Goal: Transaction & Acquisition: Purchase product/service

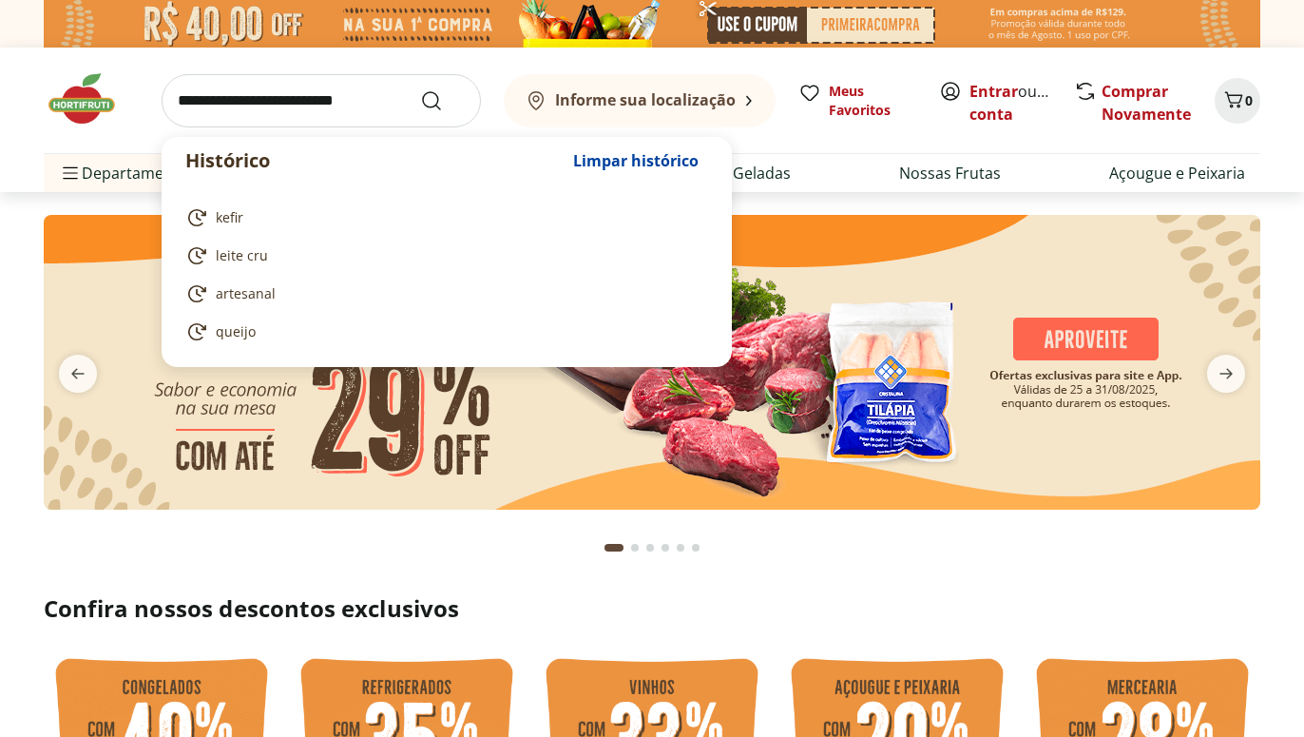
click at [335, 100] on input "search" at bounding box center [321, 100] width 319 height 53
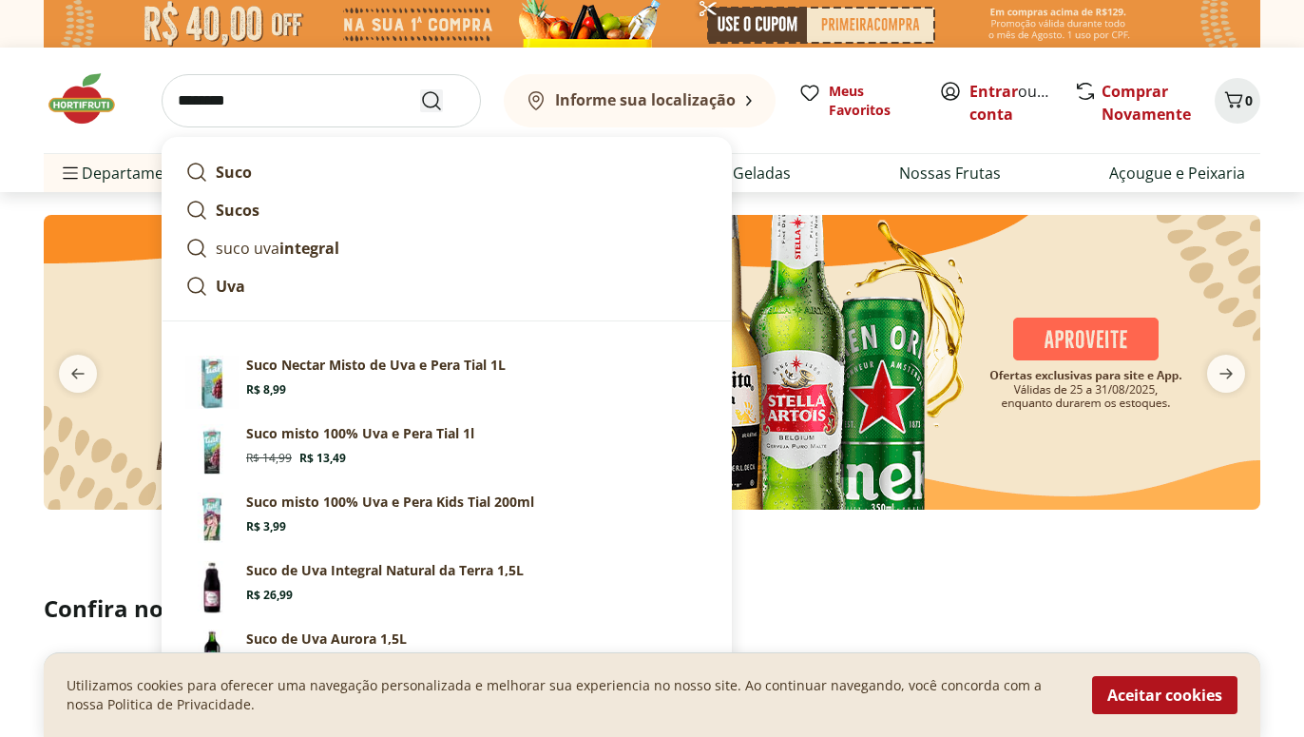
type input "********"
click at [436, 101] on icon "Submit Search" at bounding box center [431, 100] width 23 height 23
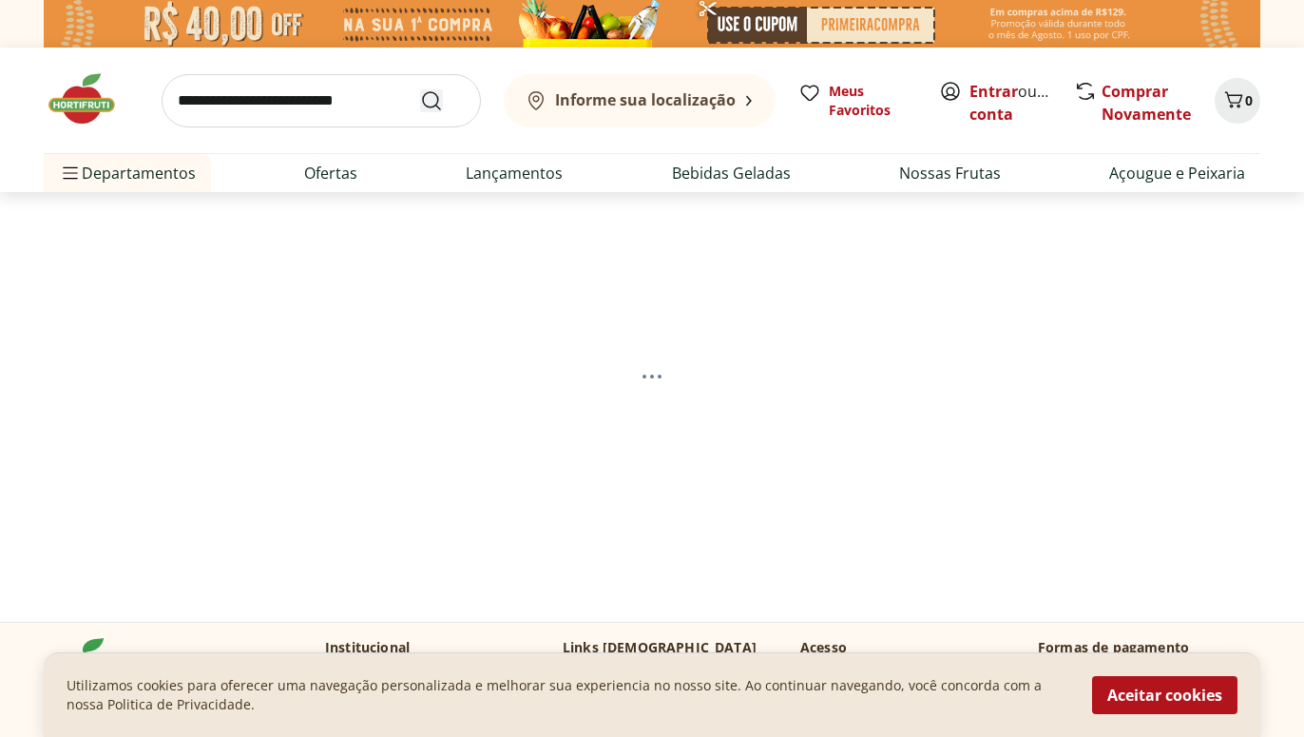
select select "**********"
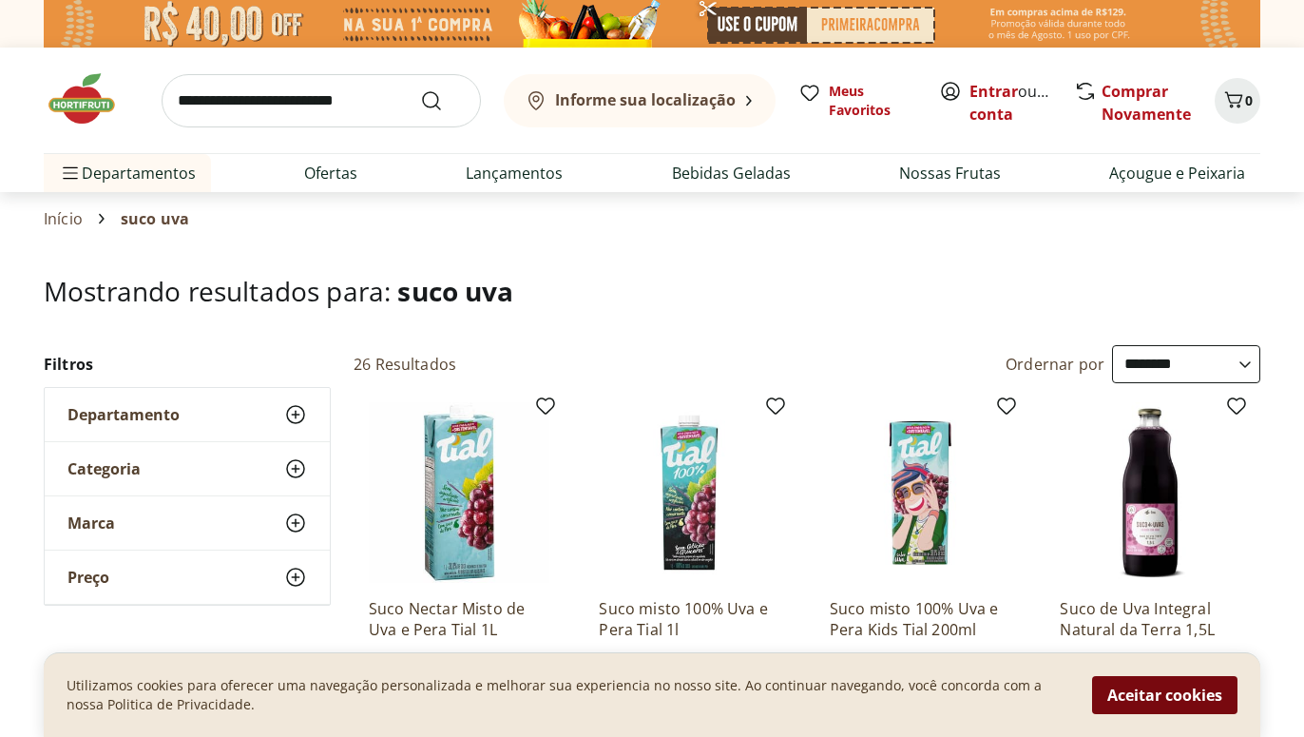
click at [1168, 693] on button "Aceitar cookies" at bounding box center [1164, 695] width 145 height 38
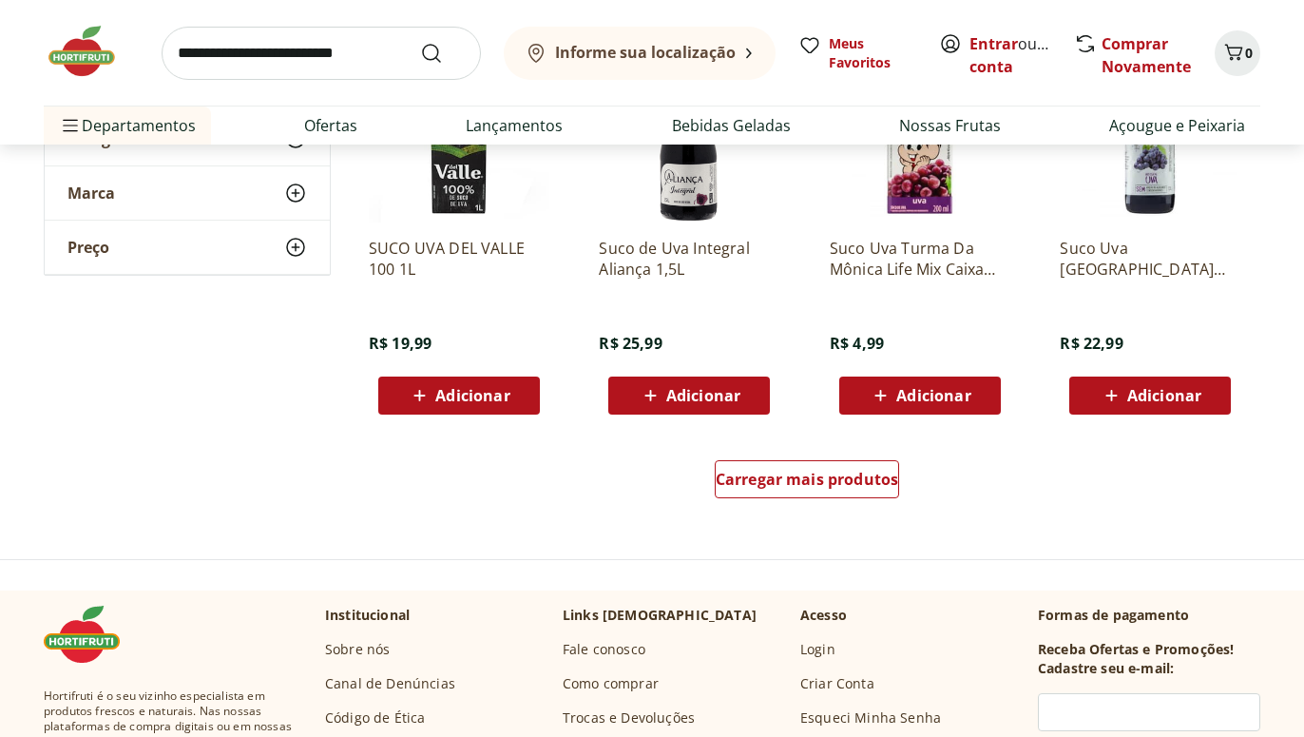
scroll to position [1260, 0]
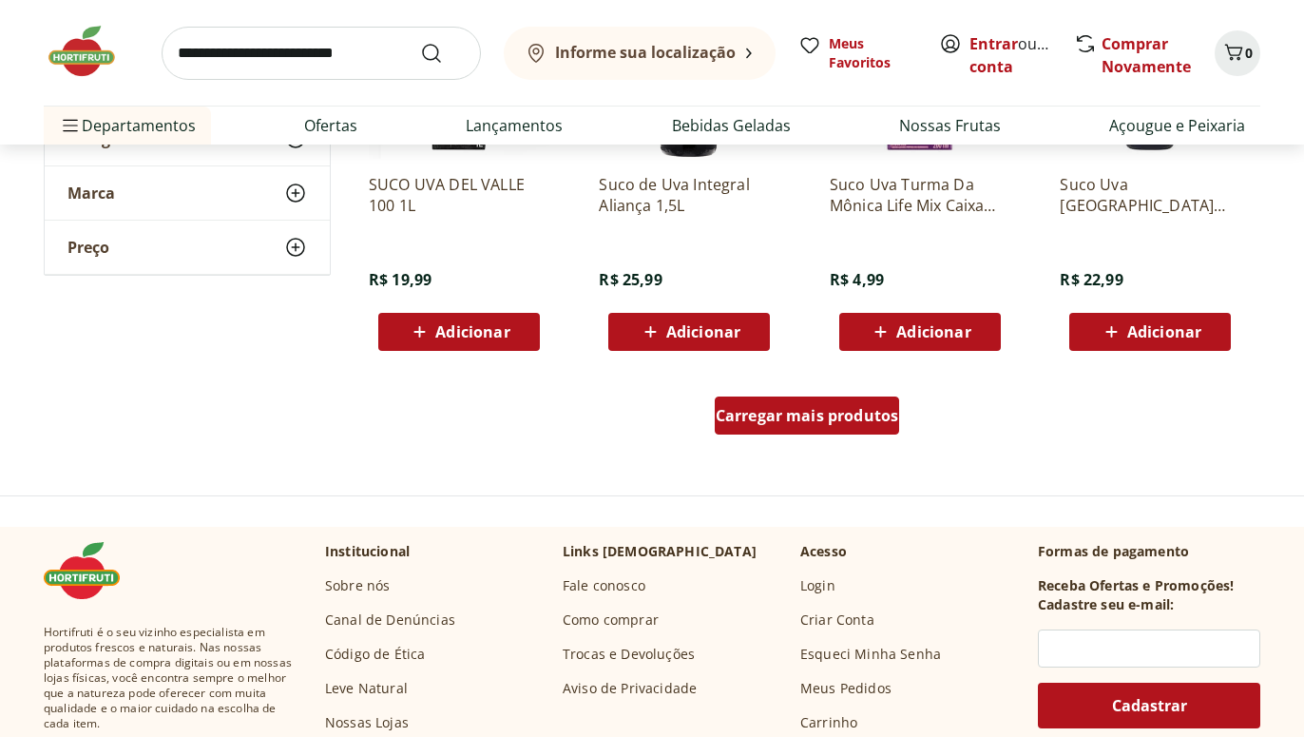
click at [790, 426] on div "Carregar mais produtos" at bounding box center [807, 415] width 185 height 38
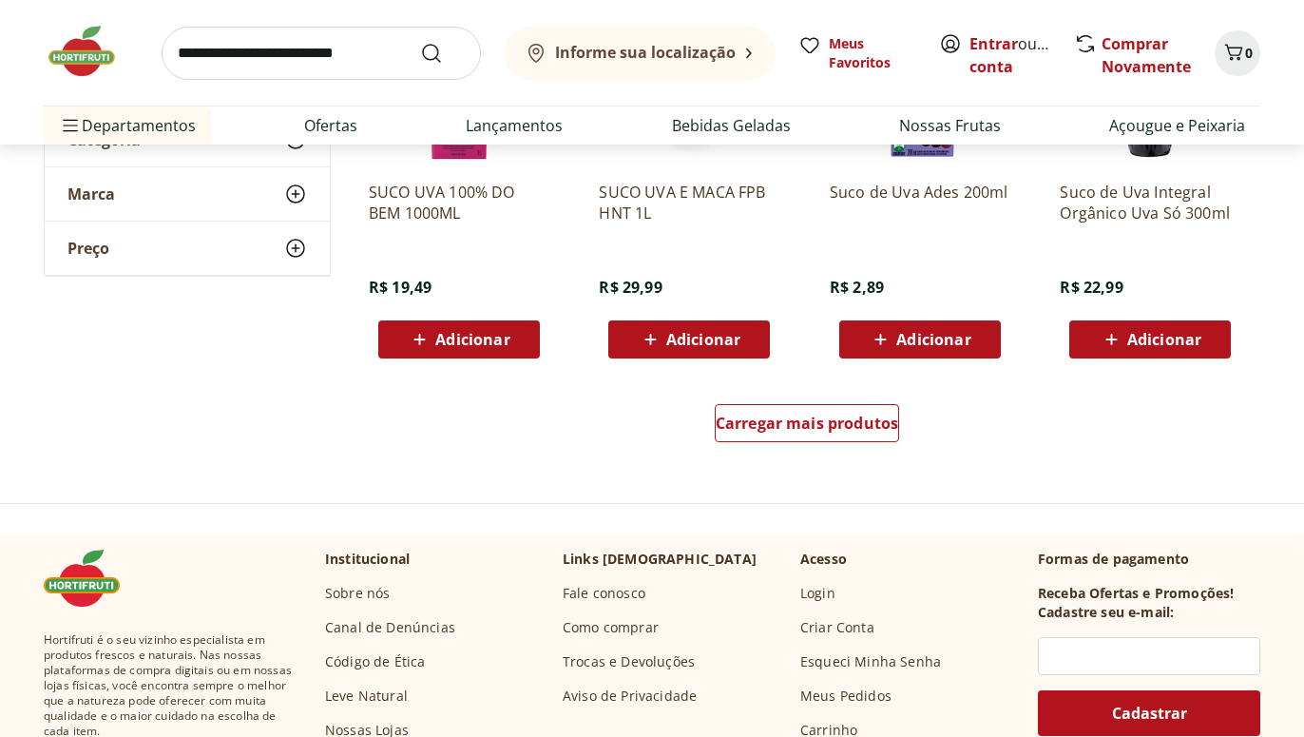
scroll to position [2520, 0]
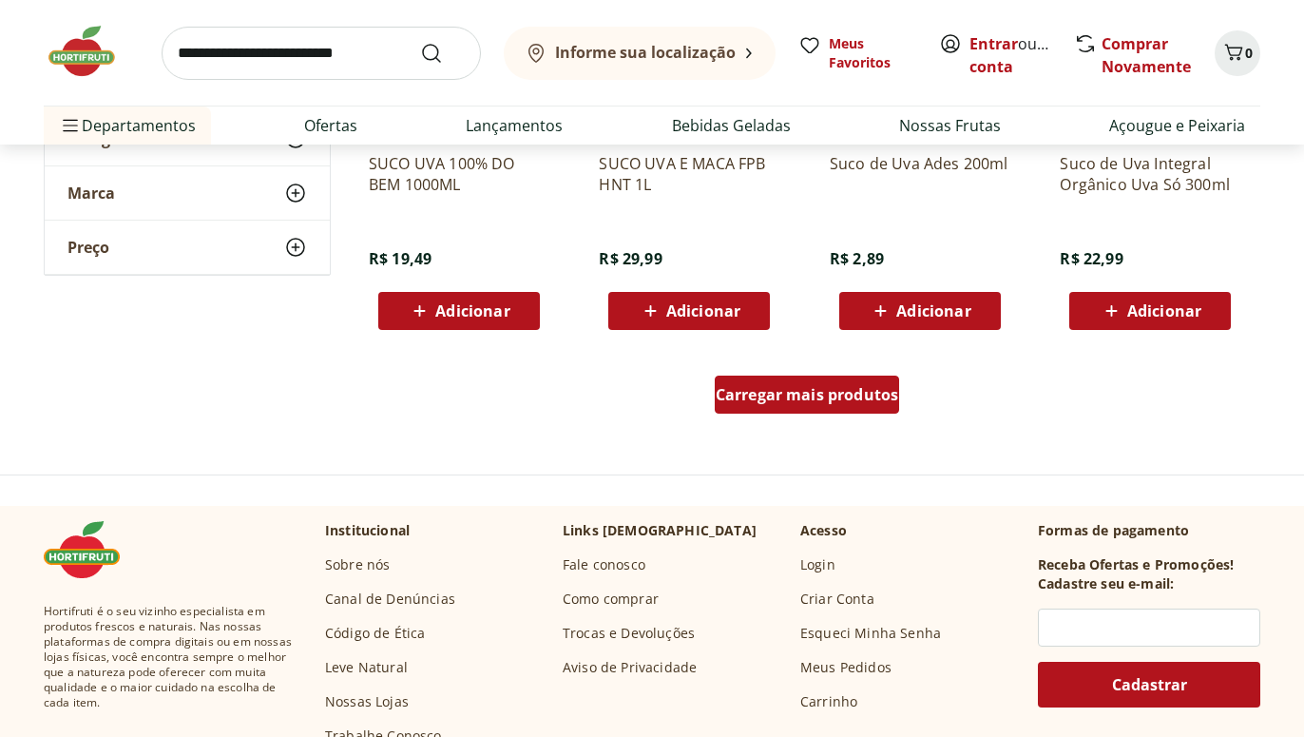
click at [830, 387] on span "Carregar mais produtos" at bounding box center [807, 394] width 183 height 15
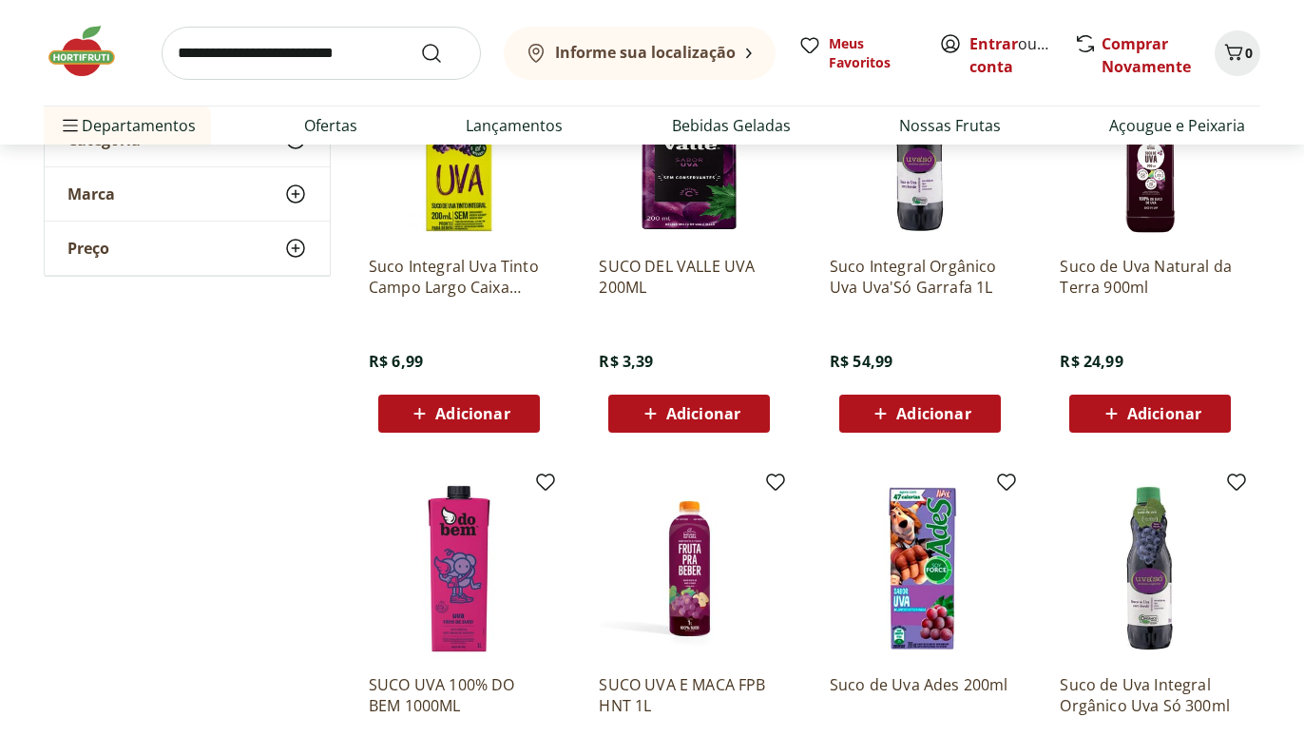
scroll to position [1745, 0]
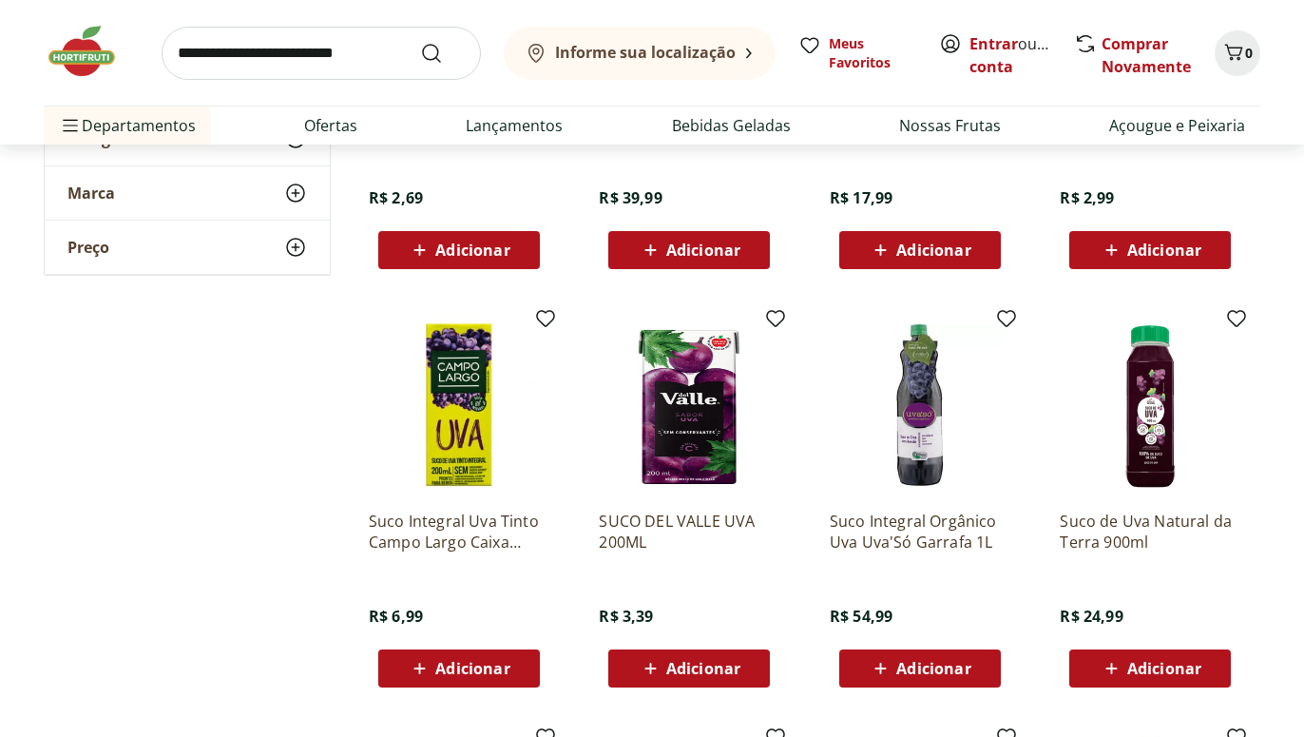
click at [917, 394] on img at bounding box center [920, 405] width 181 height 181
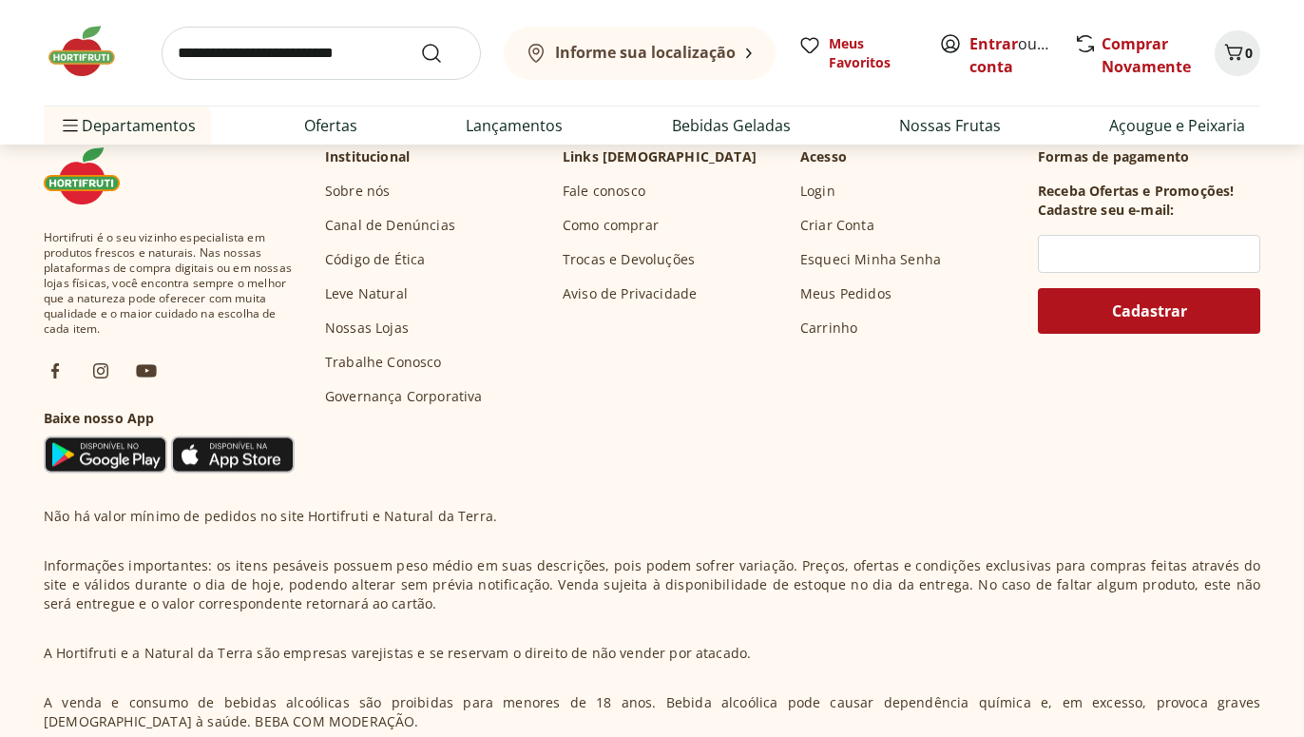
scroll to position [894, 0]
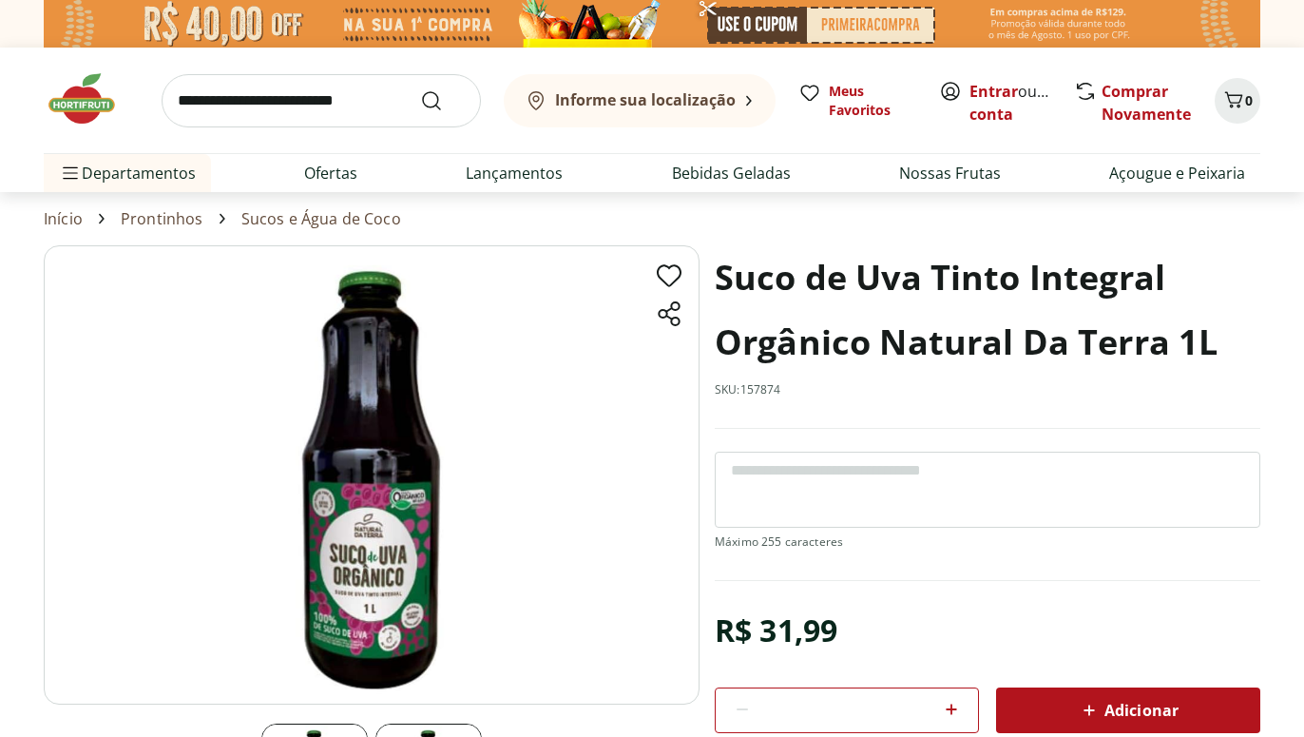
click at [369, 514] on img at bounding box center [372, 474] width 656 height 459
click at [362, 526] on img at bounding box center [372, 474] width 656 height 459
click at [360, 526] on img at bounding box center [372, 474] width 656 height 459
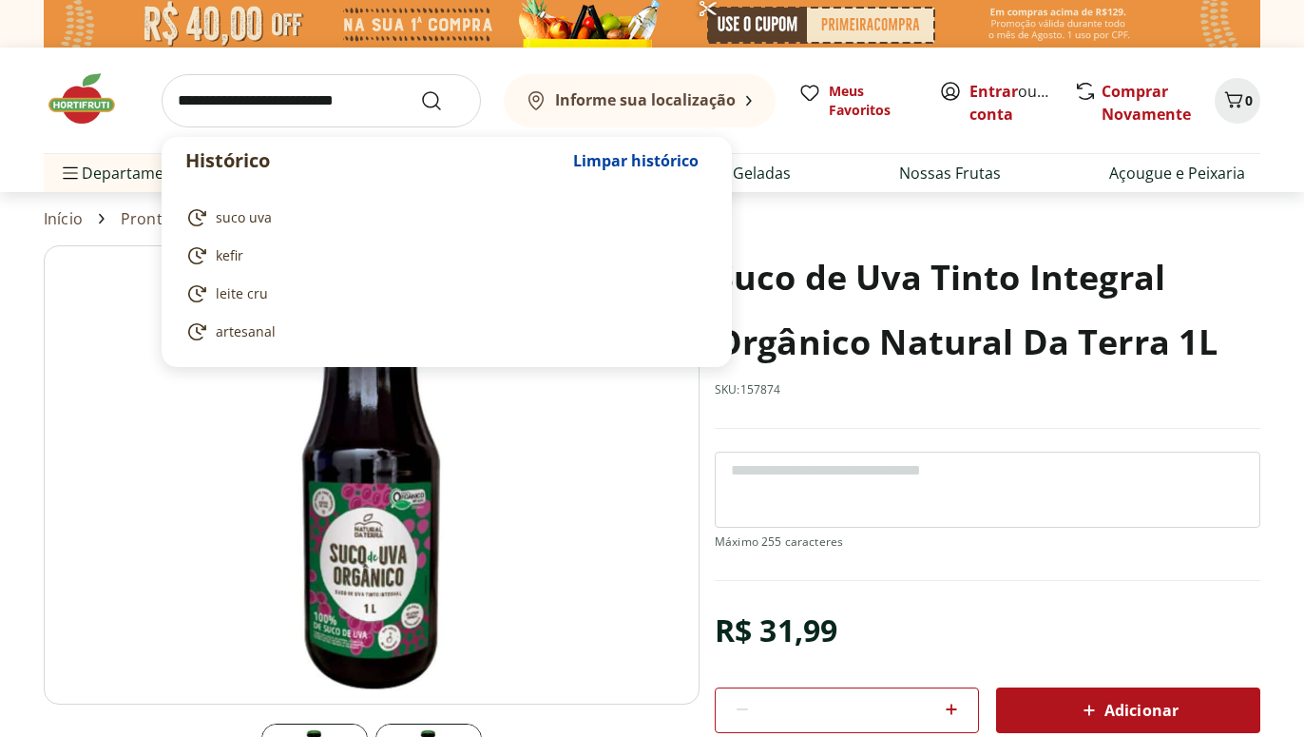
click at [364, 93] on input "search" at bounding box center [321, 100] width 319 height 53
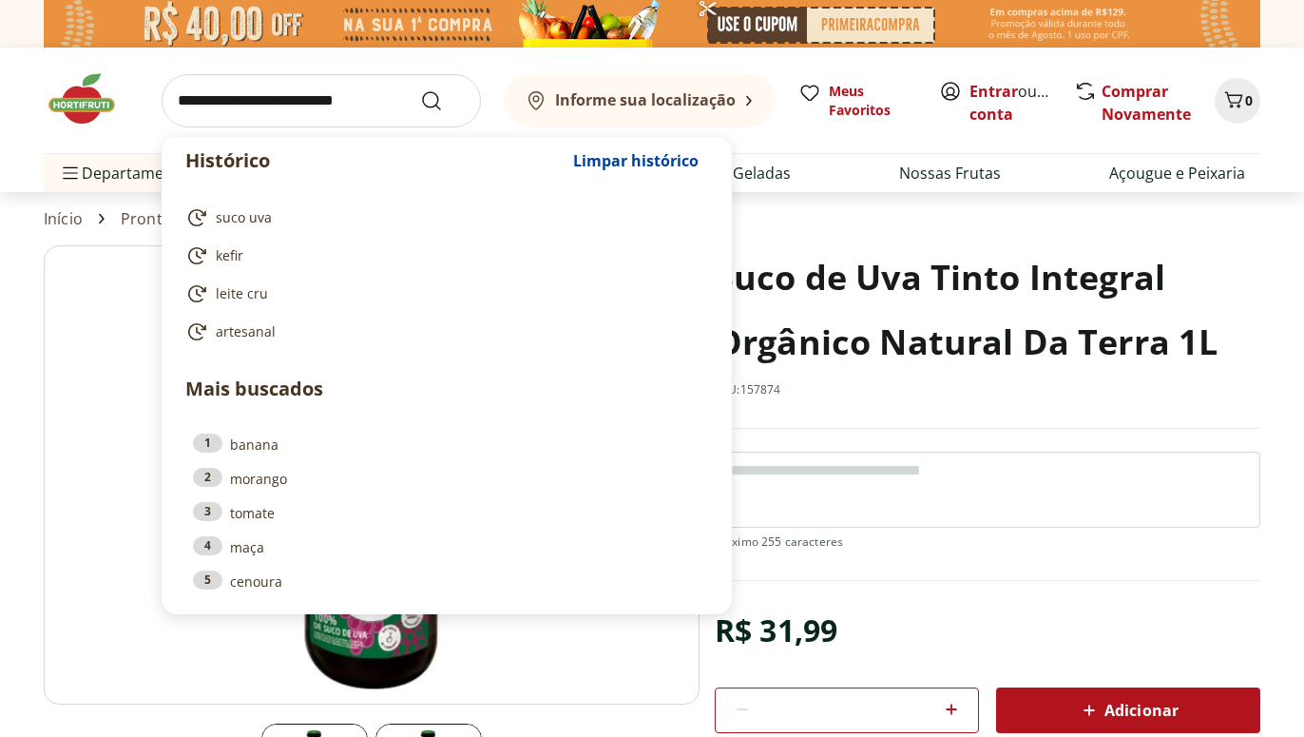
type input "*"
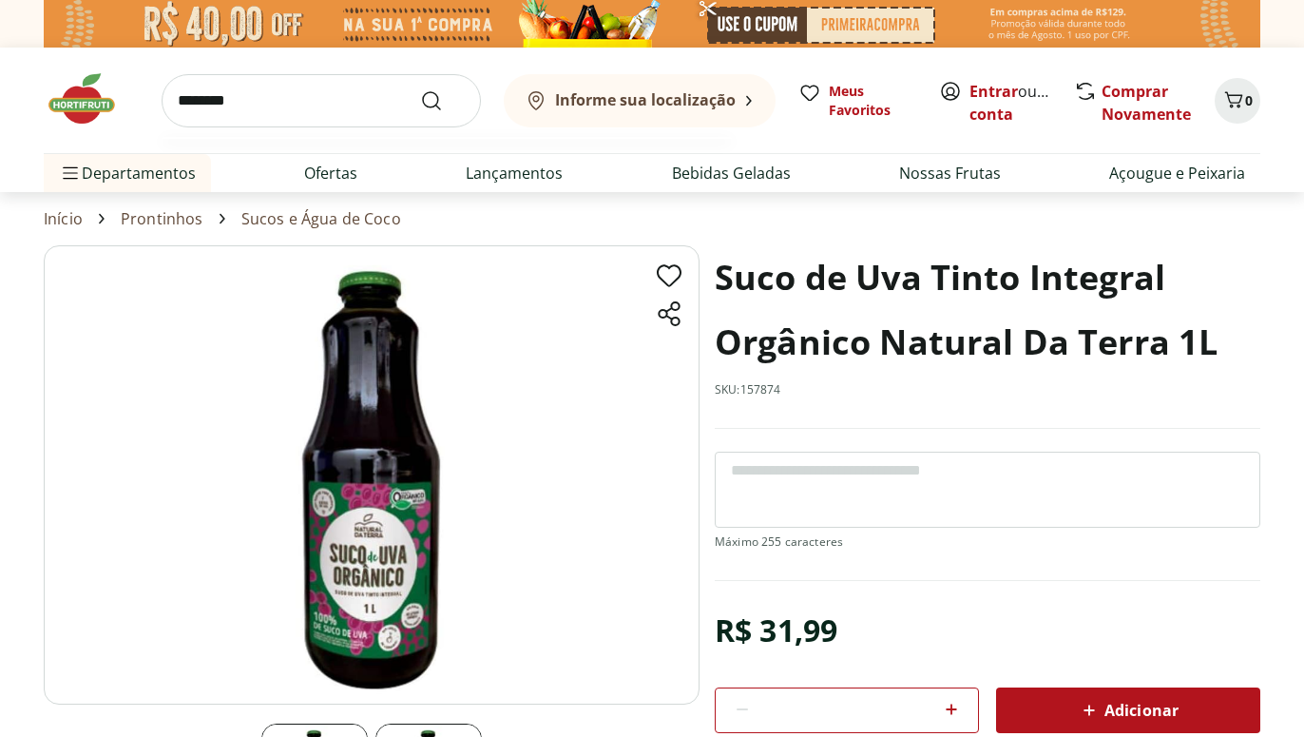
type input "********"
click at [420, 89] on button "Submit Search" at bounding box center [443, 100] width 46 height 23
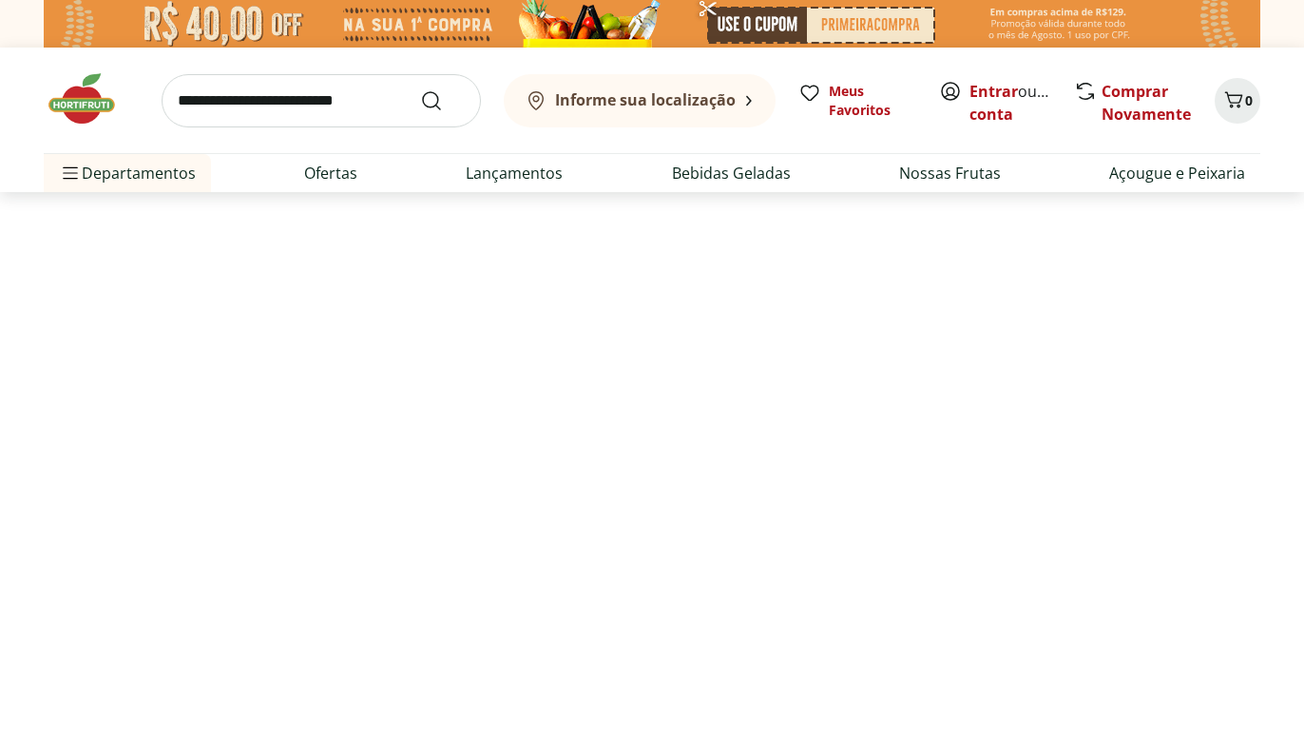
select select "**********"
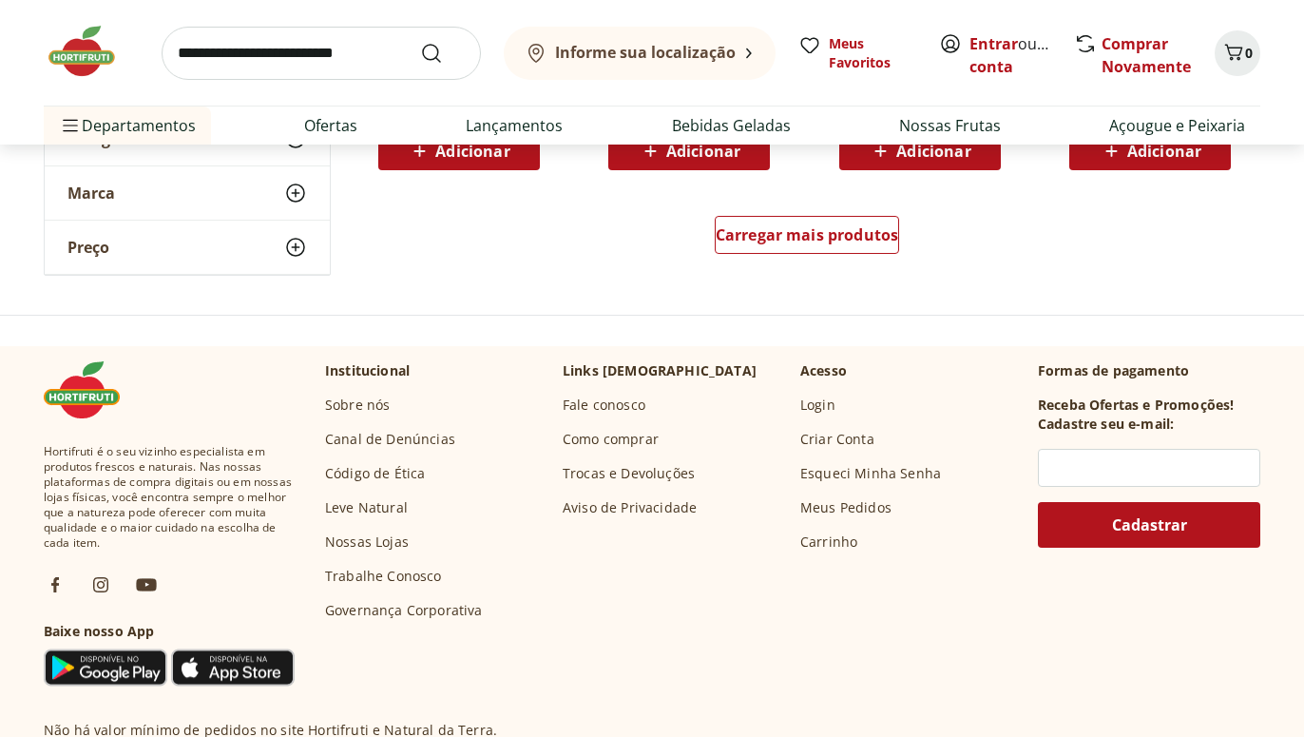
scroll to position [1454, 0]
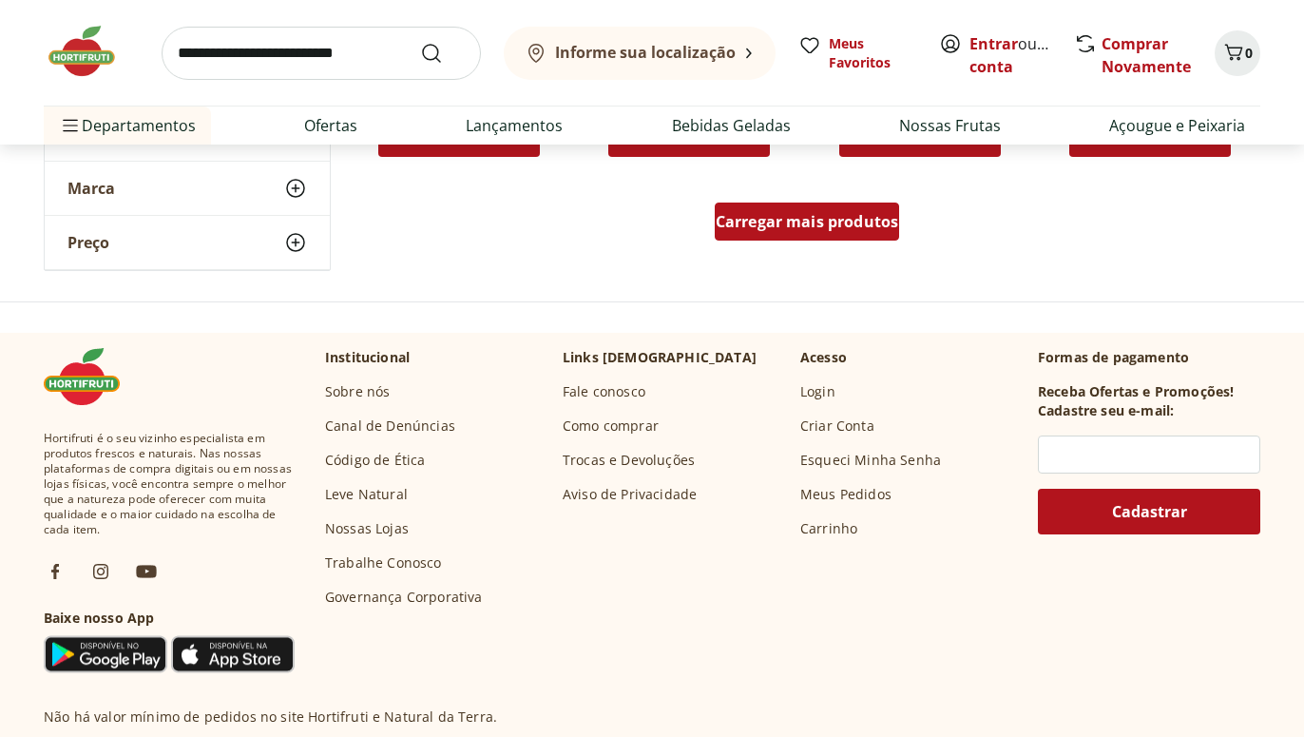
click at [772, 229] on span "Carregar mais produtos" at bounding box center [807, 221] width 183 height 15
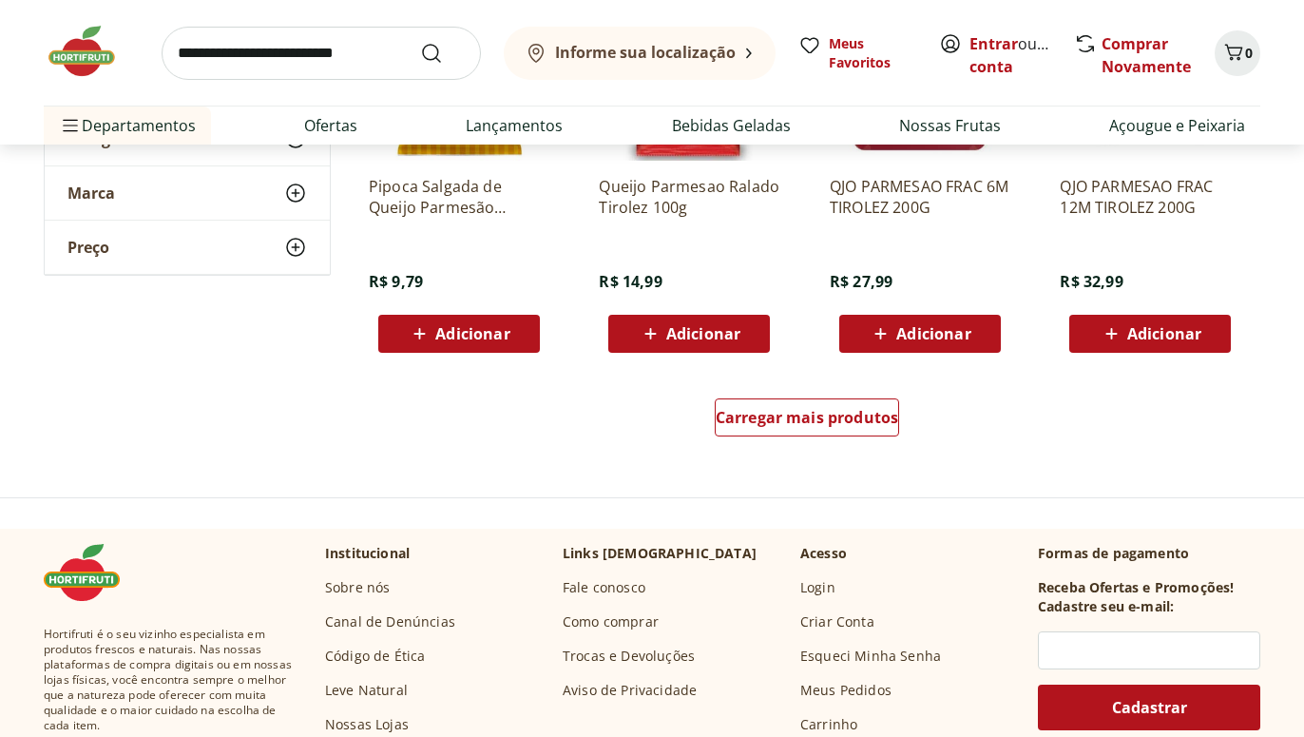
scroll to position [2520, 0]
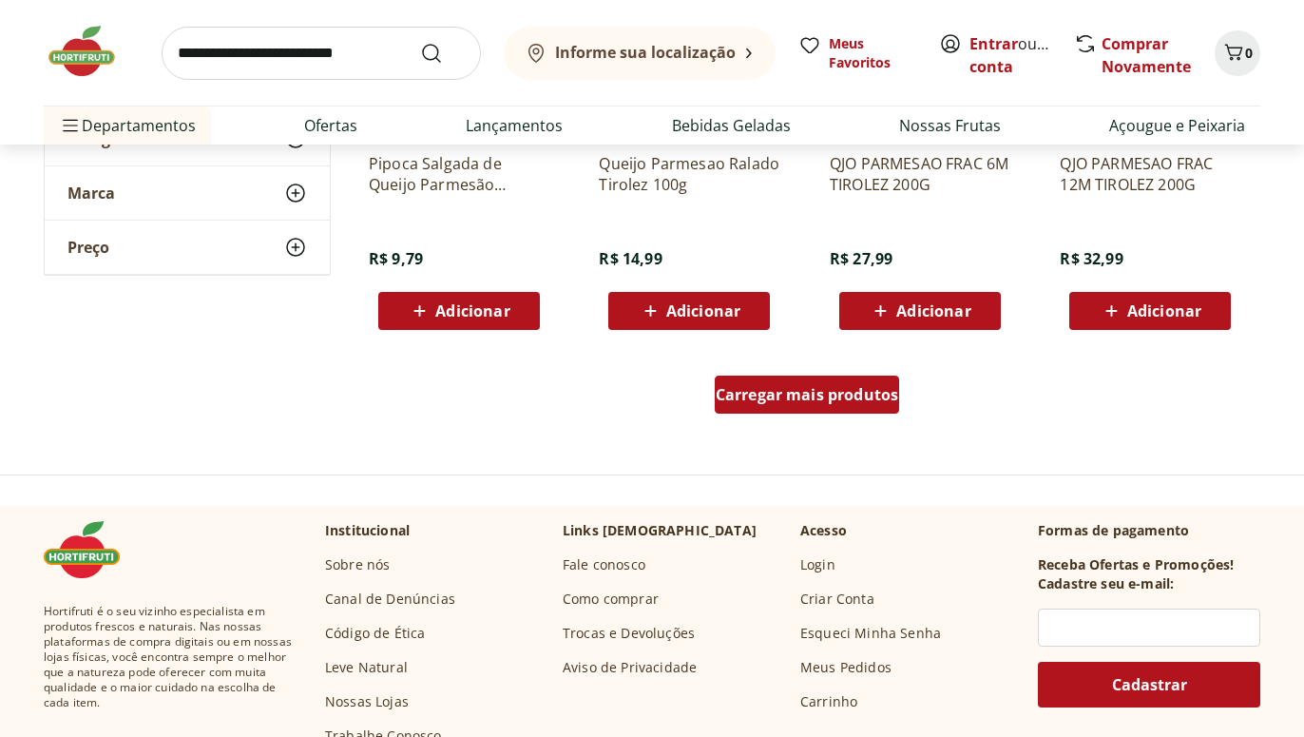
click at [795, 396] on span "Carregar mais produtos" at bounding box center [807, 394] width 183 height 15
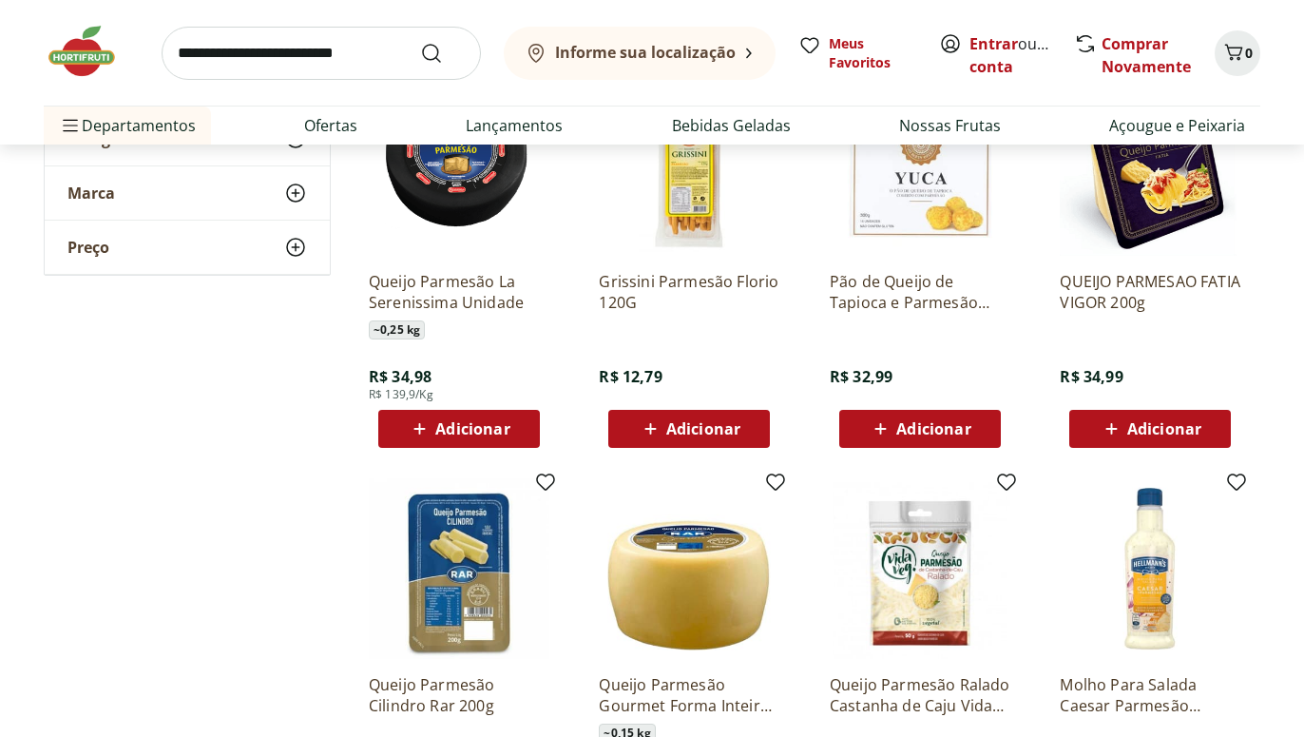
scroll to position [485, 0]
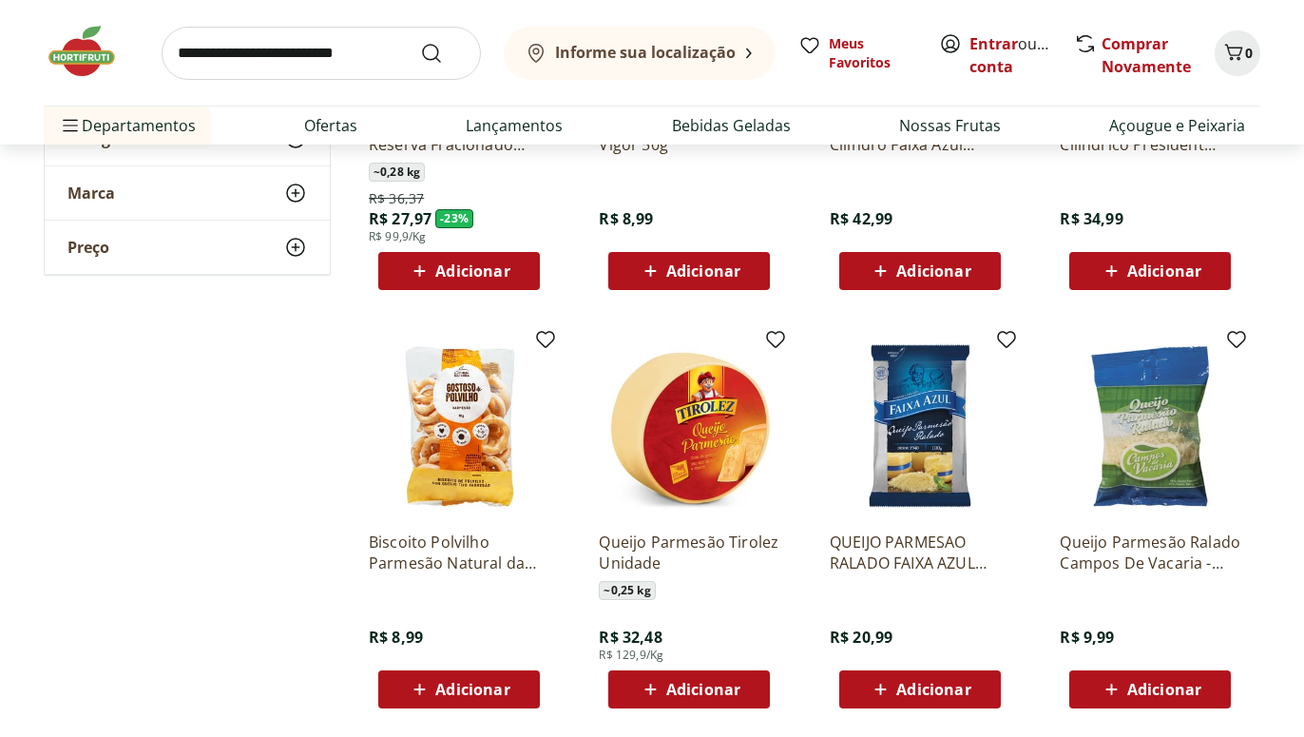
click at [295, 53] on input "search" at bounding box center [321, 53] width 319 height 53
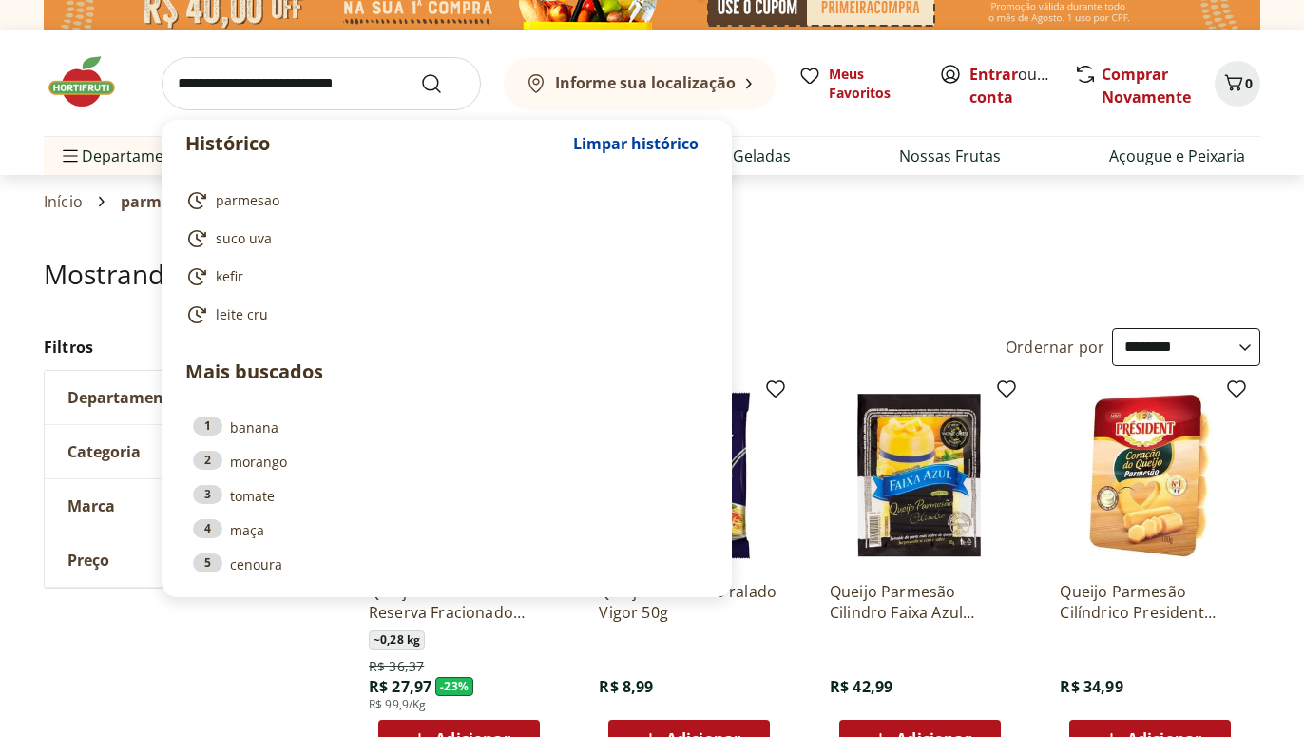
scroll to position [0, 0]
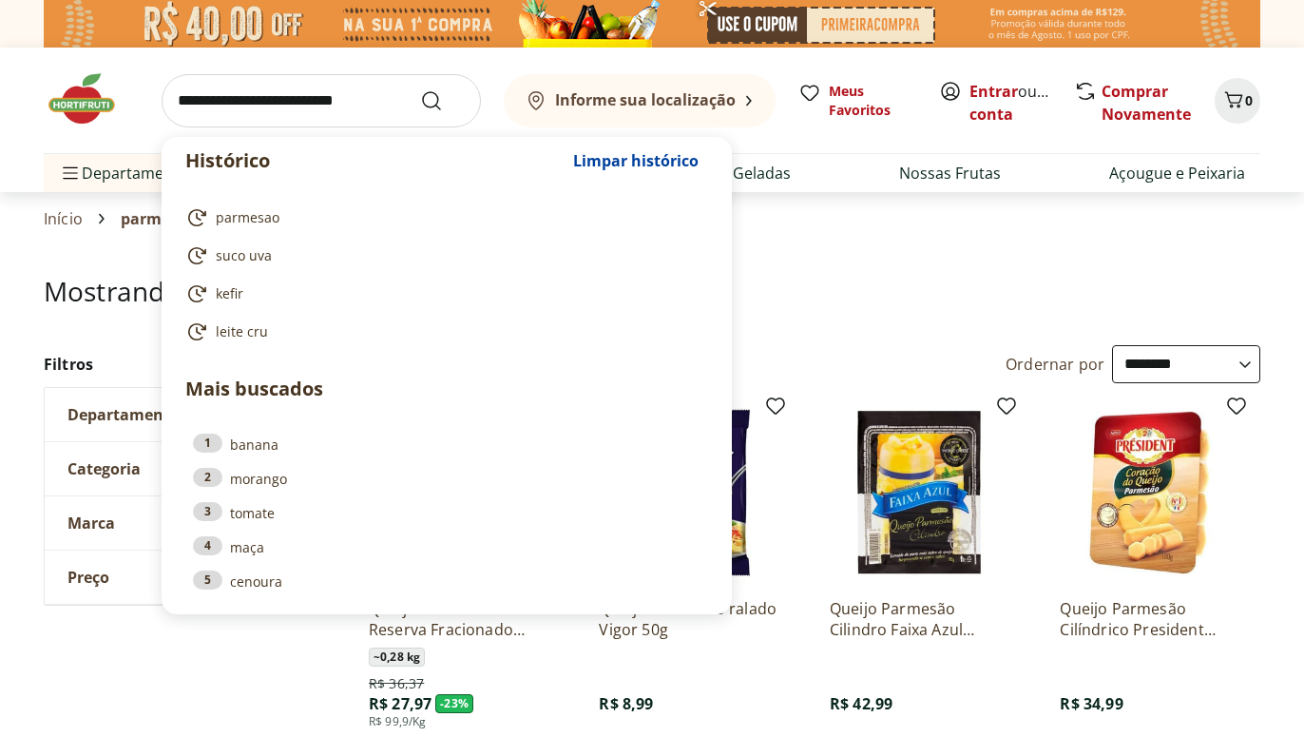
click at [79, 18] on img at bounding box center [652, 24] width 1217 height 48
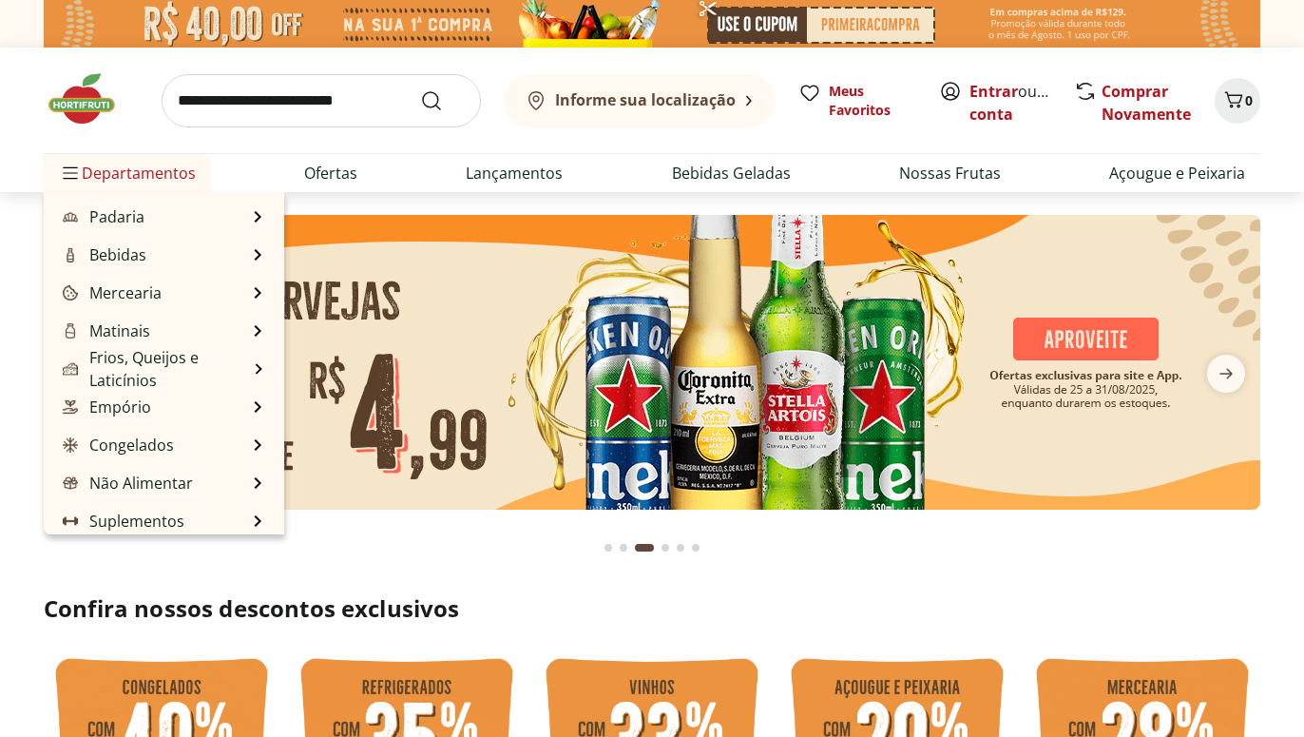
scroll to position [190, 0]
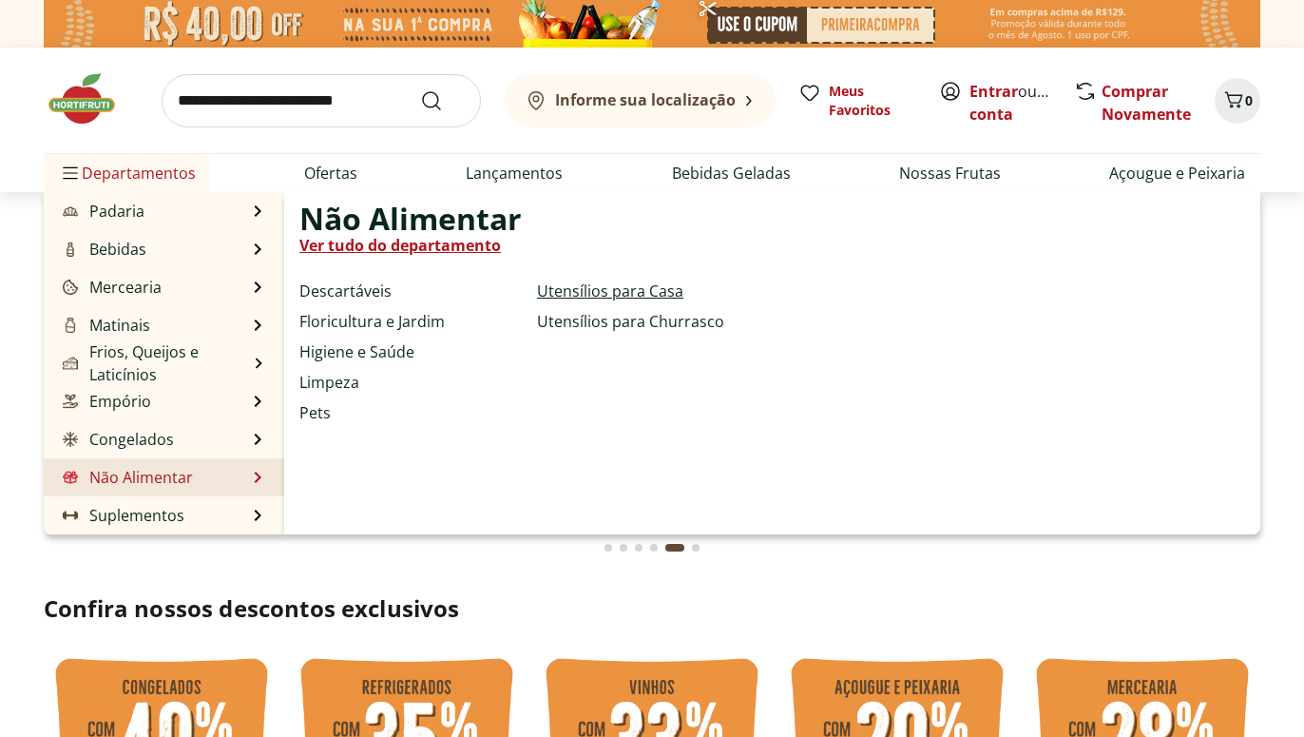
click at [630, 287] on link "Utensílios para Casa" at bounding box center [610, 290] width 146 height 23
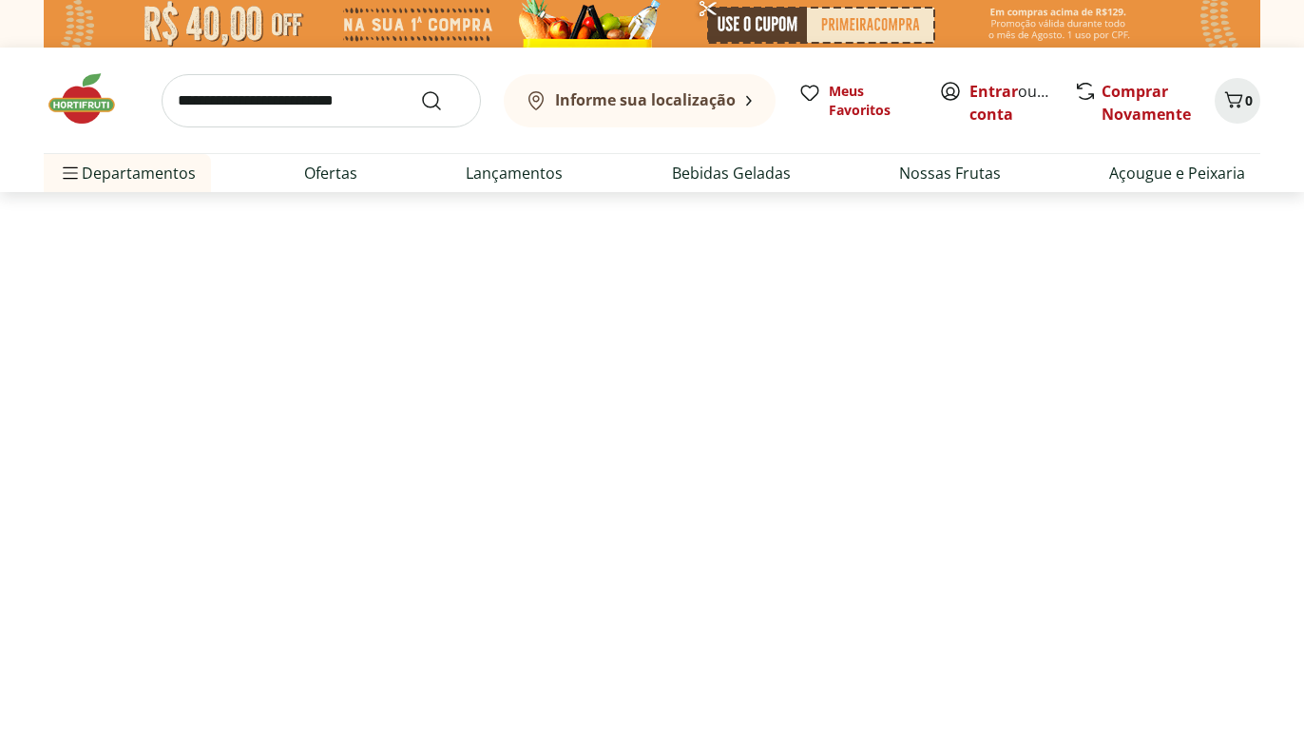
select select "**********"
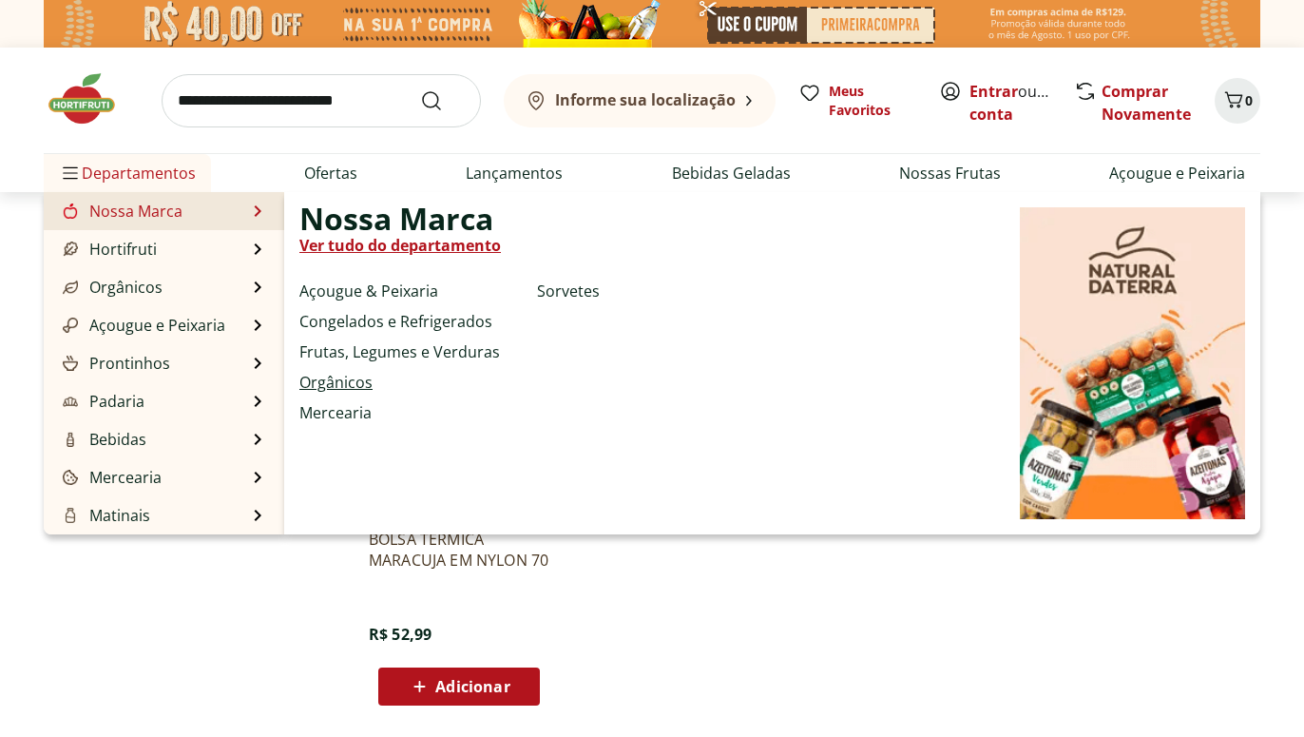
click at [350, 381] on link "Orgânicos" at bounding box center [335, 382] width 73 height 23
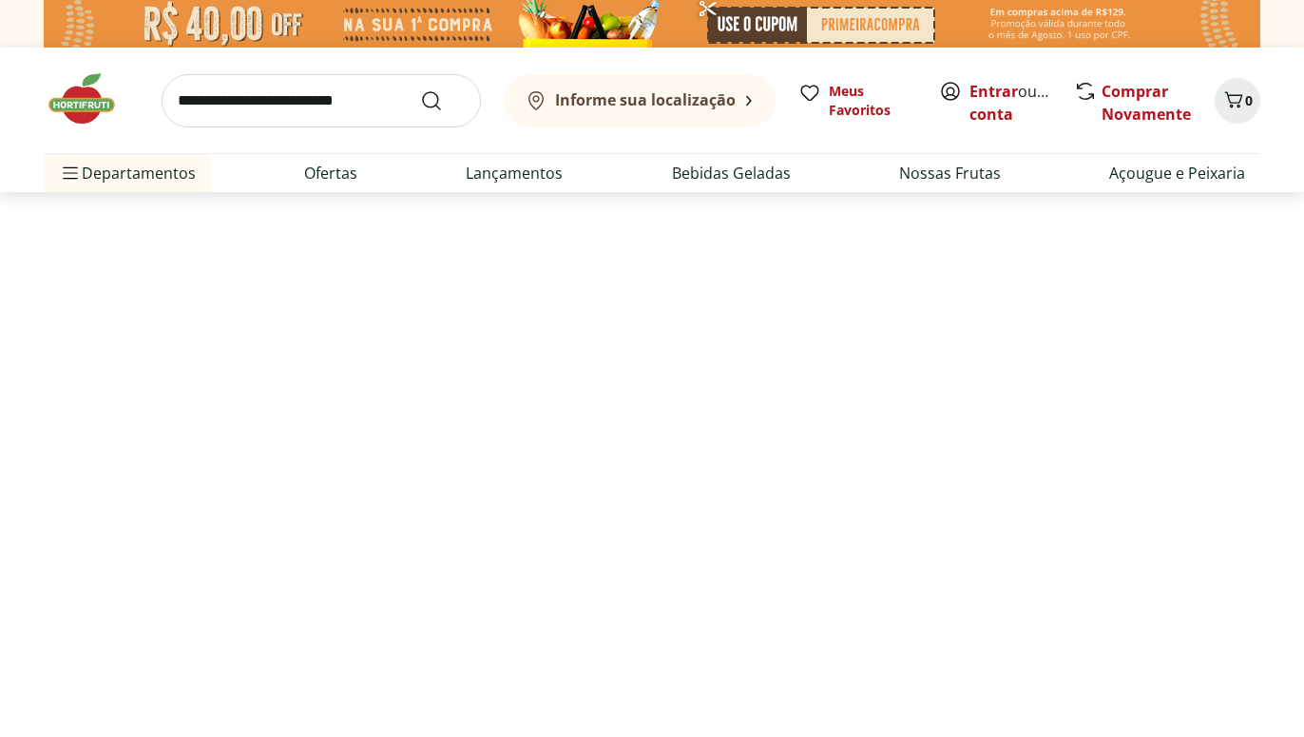
select select "**********"
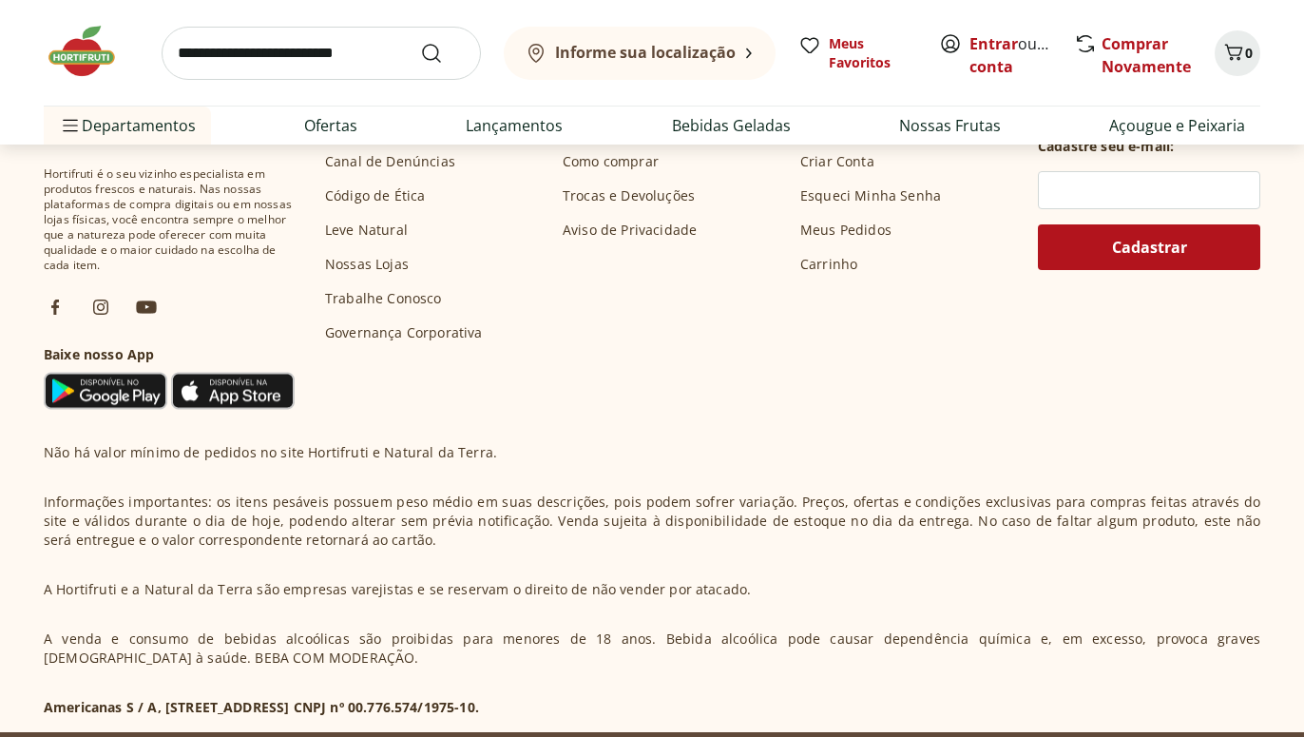
scroll to position [974, 0]
